Goal: Transaction & Acquisition: Purchase product/service

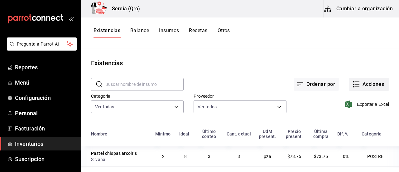
scroll to position [655, 0]
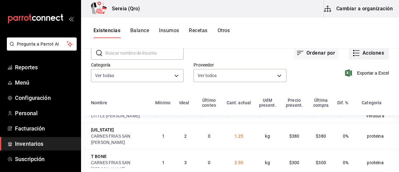
click at [361, 53] on button "Acciones" at bounding box center [369, 52] width 40 height 13
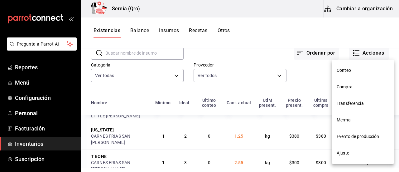
click at [343, 86] on span "Compra" at bounding box center [363, 87] width 52 height 7
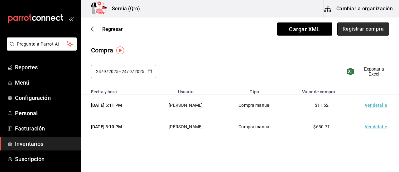
click at [353, 29] on button "Registrar compra" at bounding box center [364, 28] width 52 height 13
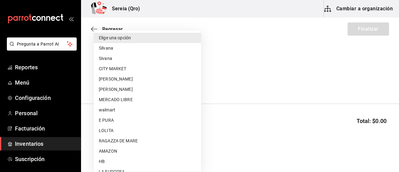
click at [196, 82] on body "Pregunta a Parrot AI Reportes Menú Configuración Personal Facturación Inventari…" at bounding box center [199, 68] width 399 height 137
click at [114, 89] on li "[PERSON_NAME]" at bounding box center [147, 89] width 107 height 10
type input "b835f586-e284-4225-b089-52bce79289f9"
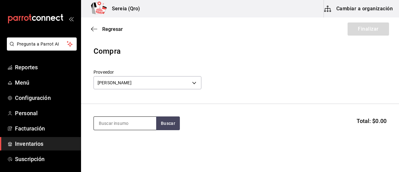
click at [104, 120] on input at bounding box center [125, 123] width 62 height 13
type input "agua min"
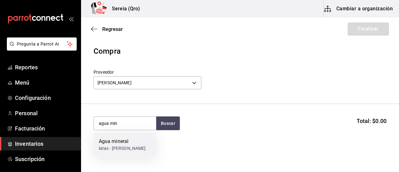
click at [111, 141] on div "Agua mineral" at bounding box center [122, 141] width 47 height 7
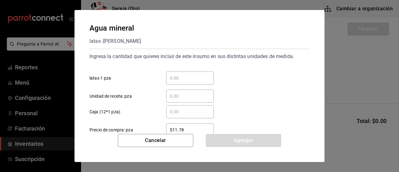
drag, startPoint x: 172, startPoint y: 78, endPoint x: 178, endPoint y: 80, distance: 6.1
click at [172, 78] on input "​ latas 1 pza" at bounding box center [190, 77] width 48 height 7
click at [175, 114] on input "​ Caja (12*1 pza)" at bounding box center [190, 111] width 48 height 7
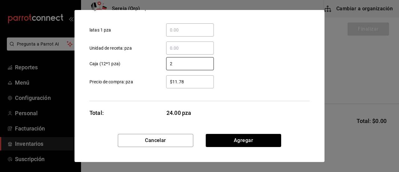
scroll to position [48, 0]
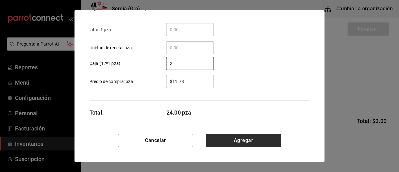
type input "2"
click at [238, 144] on button "Agregar" at bounding box center [244, 140] width 76 height 13
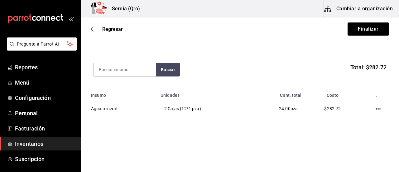
scroll to position [56, 0]
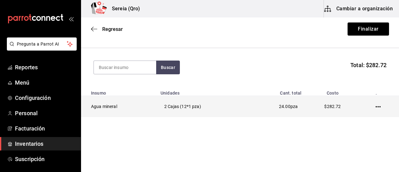
click at [376, 104] on icon "button" at bounding box center [378, 106] width 5 height 5
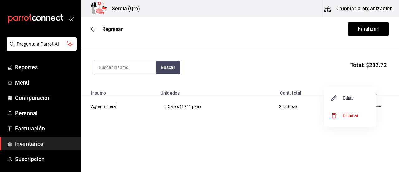
click at [348, 99] on span "Editar" at bounding box center [343, 97] width 23 height 7
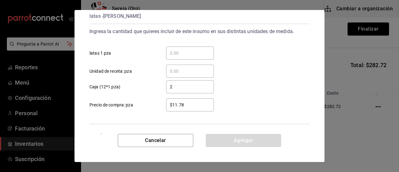
scroll to position [17, 0]
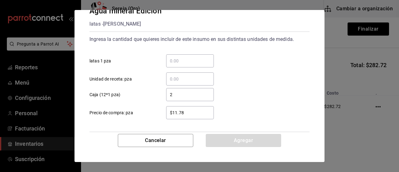
drag, startPoint x: 185, startPoint y: 110, endPoint x: 169, endPoint y: 110, distance: 15.3
click at [169, 110] on input "$11.78" at bounding box center [190, 112] width 48 height 7
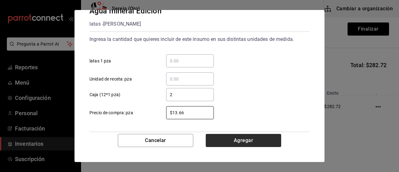
type input "$13.66"
click at [258, 143] on button "Agregar" at bounding box center [244, 140] width 76 height 13
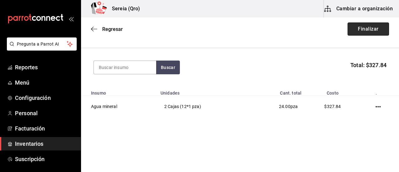
click at [362, 31] on button "Finalizar" at bounding box center [368, 28] width 41 height 13
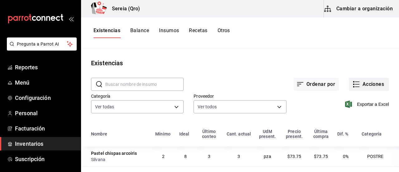
click at [363, 85] on button "Acciones" at bounding box center [369, 84] width 40 height 13
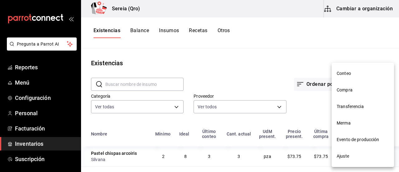
click at [351, 91] on span "Compra" at bounding box center [363, 90] width 52 height 7
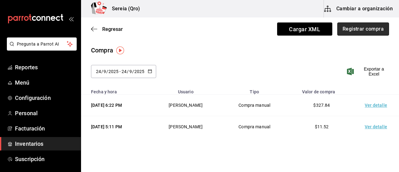
click at [357, 31] on button "Registrar compra" at bounding box center [364, 28] width 52 height 13
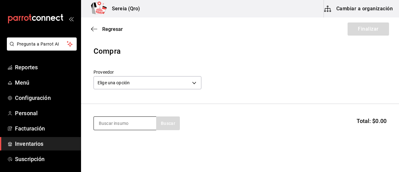
click at [120, 124] on input at bounding box center [125, 123] width 62 height 13
type input "cabez"
click at [197, 79] on body "Pregunta a Parrot AI Reportes Menú Configuración Personal Facturación Inventari…" at bounding box center [199, 68] width 399 height 137
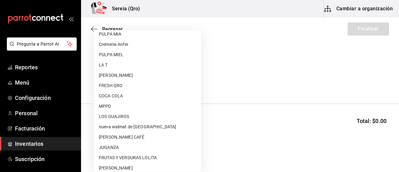
scroll to position [250, 0]
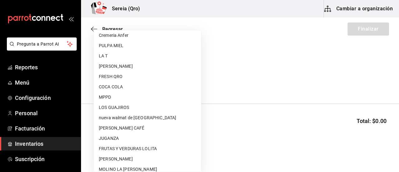
click at [127, 113] on li "nueva walmat de [GEOGRAPHIC_DATA]" at bounding box center [147, 118] width 107 height 10
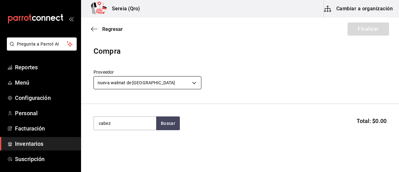
click at [195, 83] on body "Pregunta a Parrot AI Reportes Menú Configuración Personal Facturación Inventari…" at bounding box center [199, 68] width 399 height 137
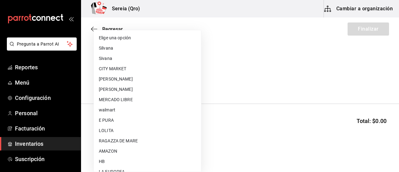
scroll to position [266, 0]
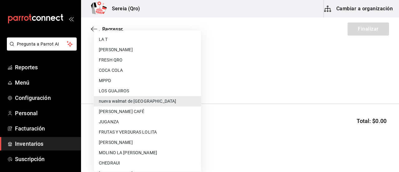
click at [113, 90] on li "LOS GUAJIROS" at bounding box center [147, 91] width 107 height 10
type input "03b7049f-02b5-44df-8291-0884aa317d18"
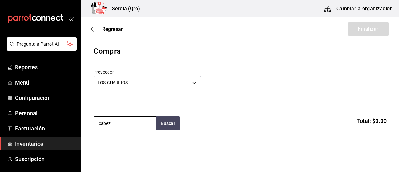
click at [119, 124] on input "cabez" at bounding box center [125, 123] width 62 height 13
type input "cabeza"
click at [167, 122] on button "Buscar" at bounding box center [168, 123] width 24 height 14
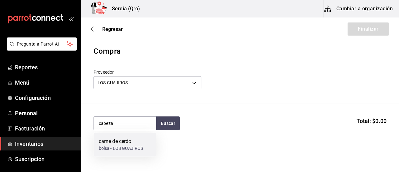
click at [125, 143] on div "carne de cerdo" at bounding box center [121, 141] width 45 height 7
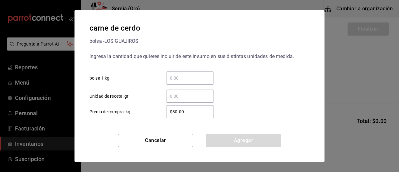
click at [175, 76] on input "​ bolsa 1 kg" at bounding box center [190, 77] width 48 height 7
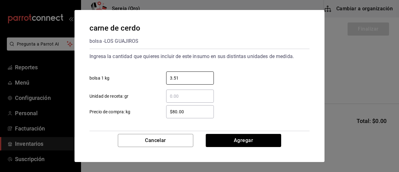
type input "3.51"
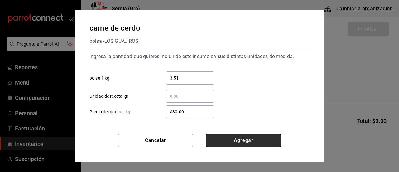
click at [237, 138] on button "Agregar" at bounding box center [244, 140] width 76 height 13
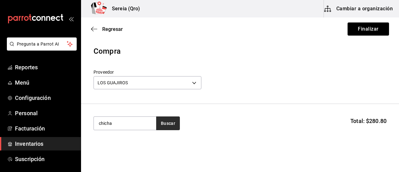
type input "chicha"
click at [171, 123] on button "Buscar" at bounding box center [168, 123] width 24 height 14
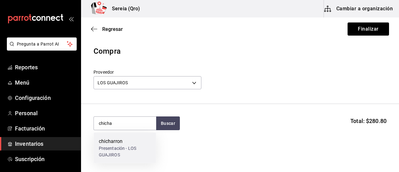
click at [119, 144] on div "chicharron" at bounding box center [125, 141] width 52 height 7
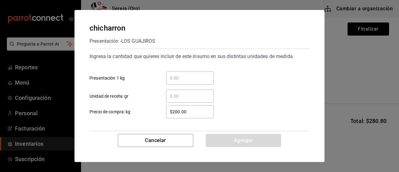
click at [174, 76] on input "​ Presentación 1 kg" at bounding box center [190, 77] width 48 height 7
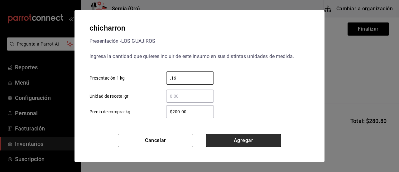
type input "0.16"
click at [237, 139] on button "Agregar" at bounding box center [244, 140] width 76 height 13
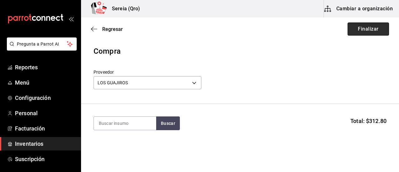
click at [353, 30] on button "Finalizar" at bounding box center [368, 28] width 41 height 13
